Goal: Information Seeking & Learning: Learn about a topic

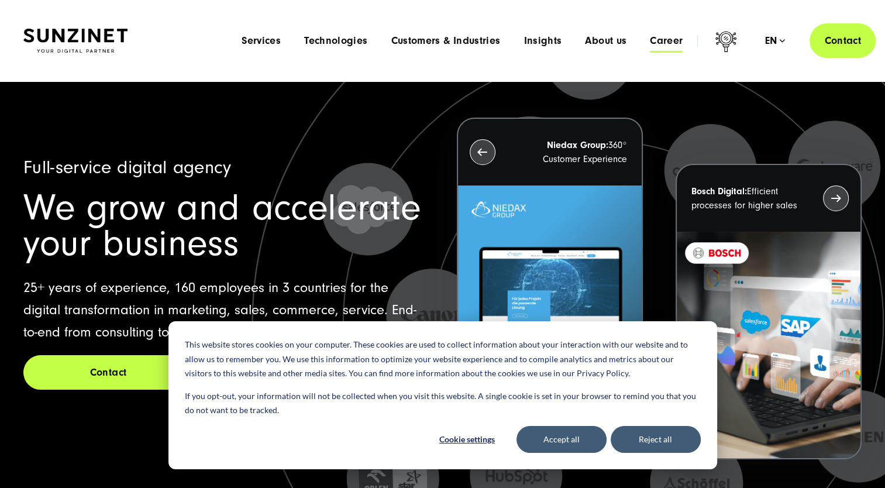
click at [658, 39] on span "Career" at bounding box center [666, 41] width 33 height 12
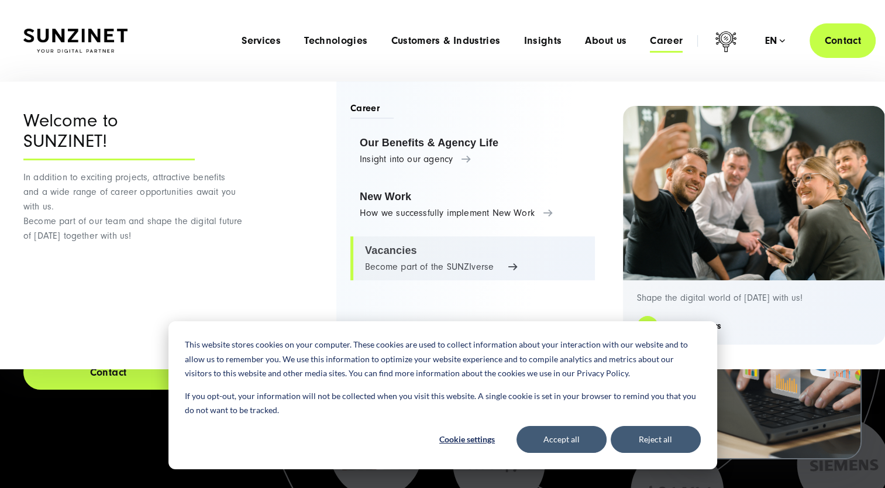
click at [402, 250] on link "Vacancies Become part of the SUNZIverse" at bounding box center [472, 258] width 245 height 44
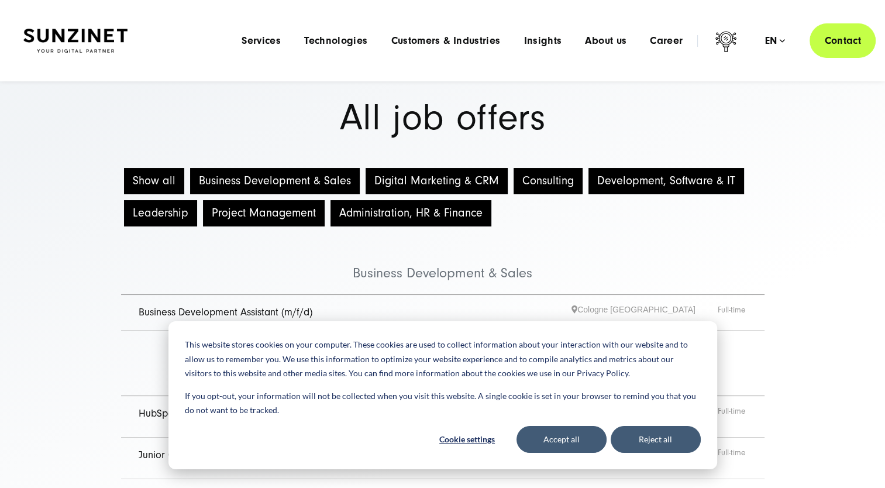
scroll to position [2, 0]
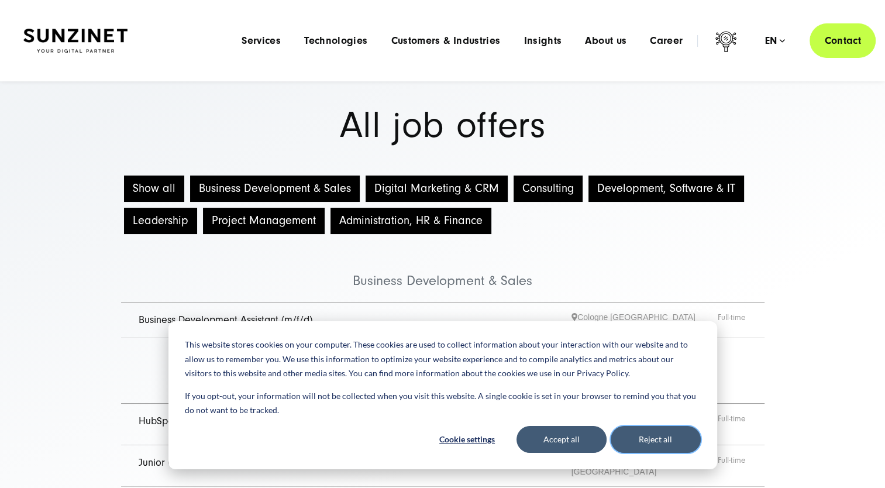
click at [646, 441] on button "Reject all" at bounding box center [656, 439] width 90 height 27
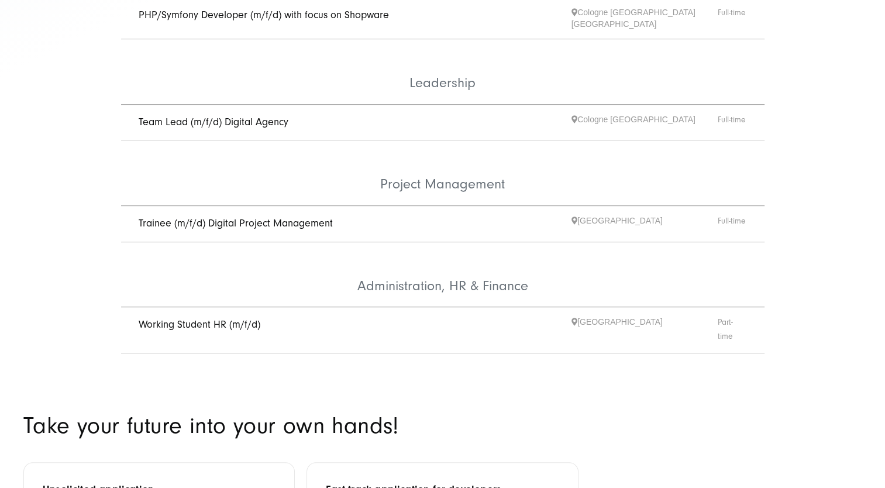
scroll to position [598, 0]
click at [243, 318] on link "Working Student HR (m/f/d)" at bounding box center [200, 324] width 122 height 12
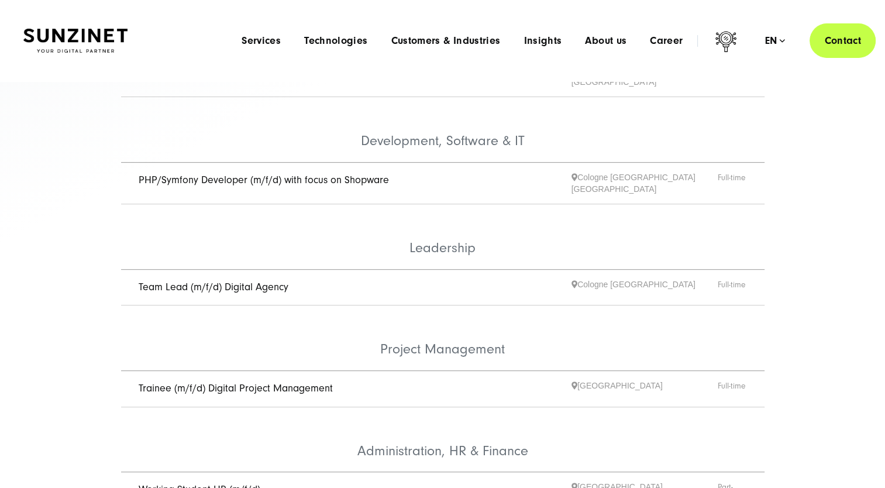
scroll to position [419, 0]
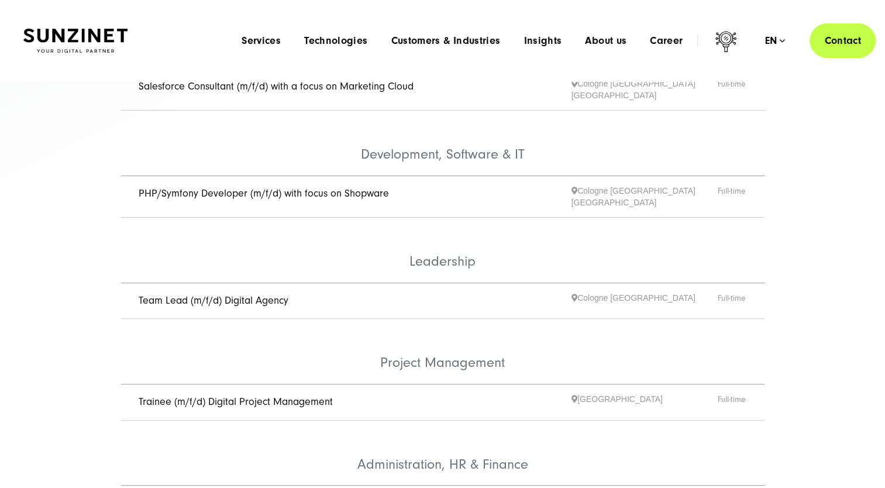
click at [241, 187] on link "PHP/Symfony Developer (m/f/d) with focus on Shopware" at bounding box center [264, 193] width 250 height 12
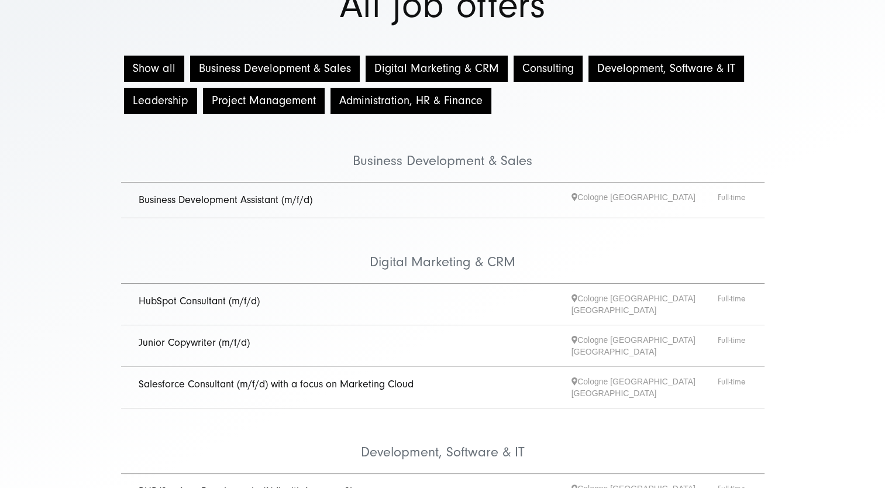
scroll to position [124, 0]
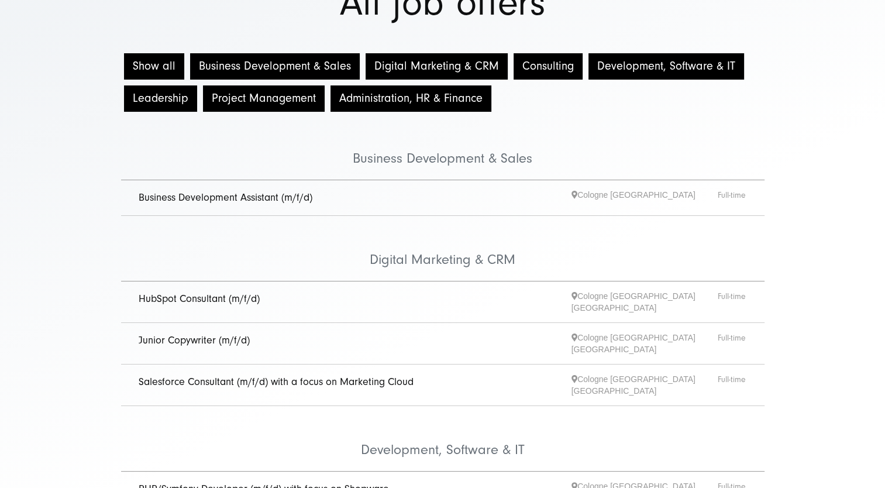
click at [244, 198] on link "Business Development Assistant (m/f/d)" at bounding box center [226, 197] width 174 height 12
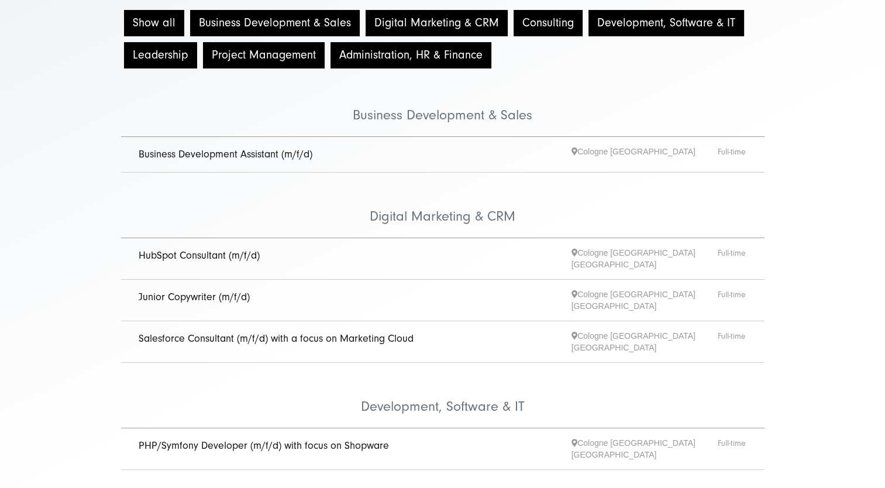
scroll to position [170, 0]
